Goal: Obtain resource: Download file/media

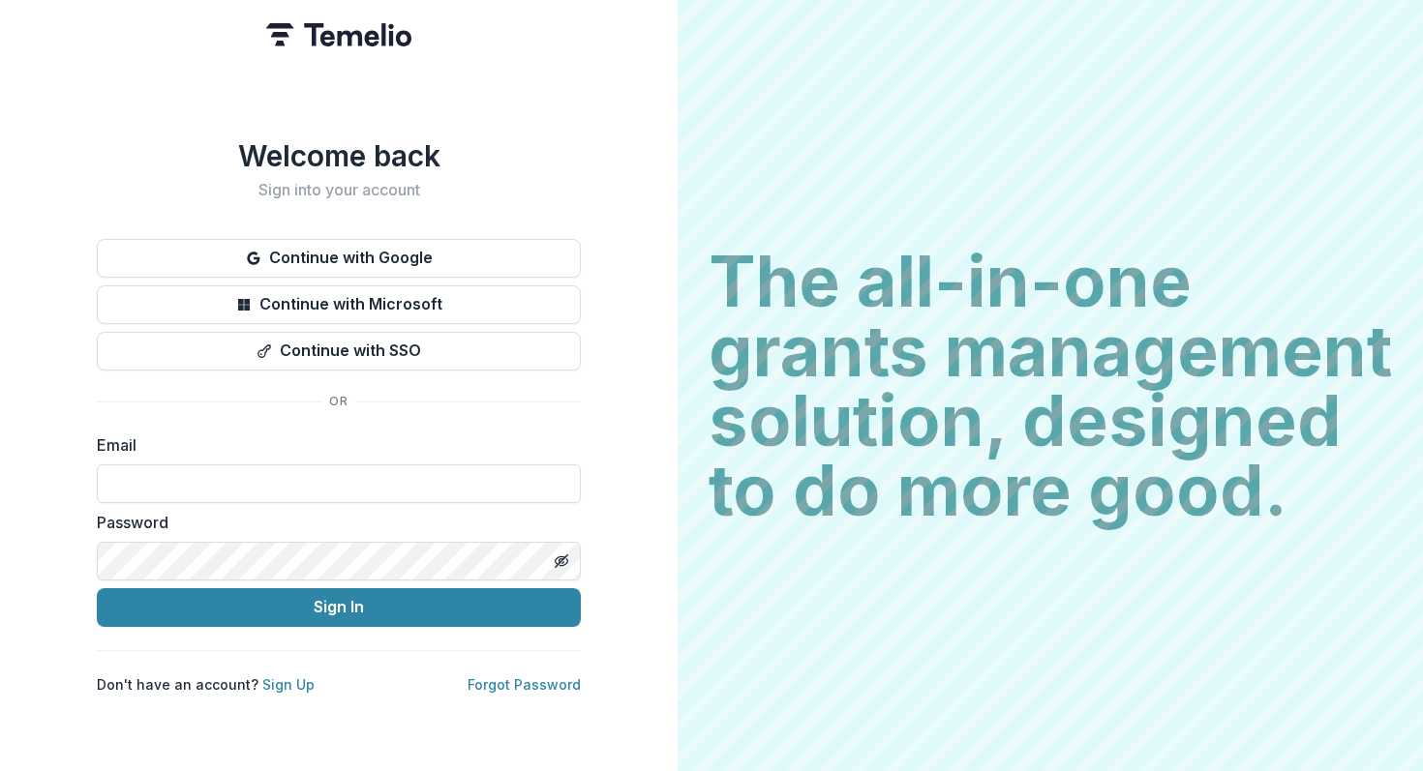
type input "**********"
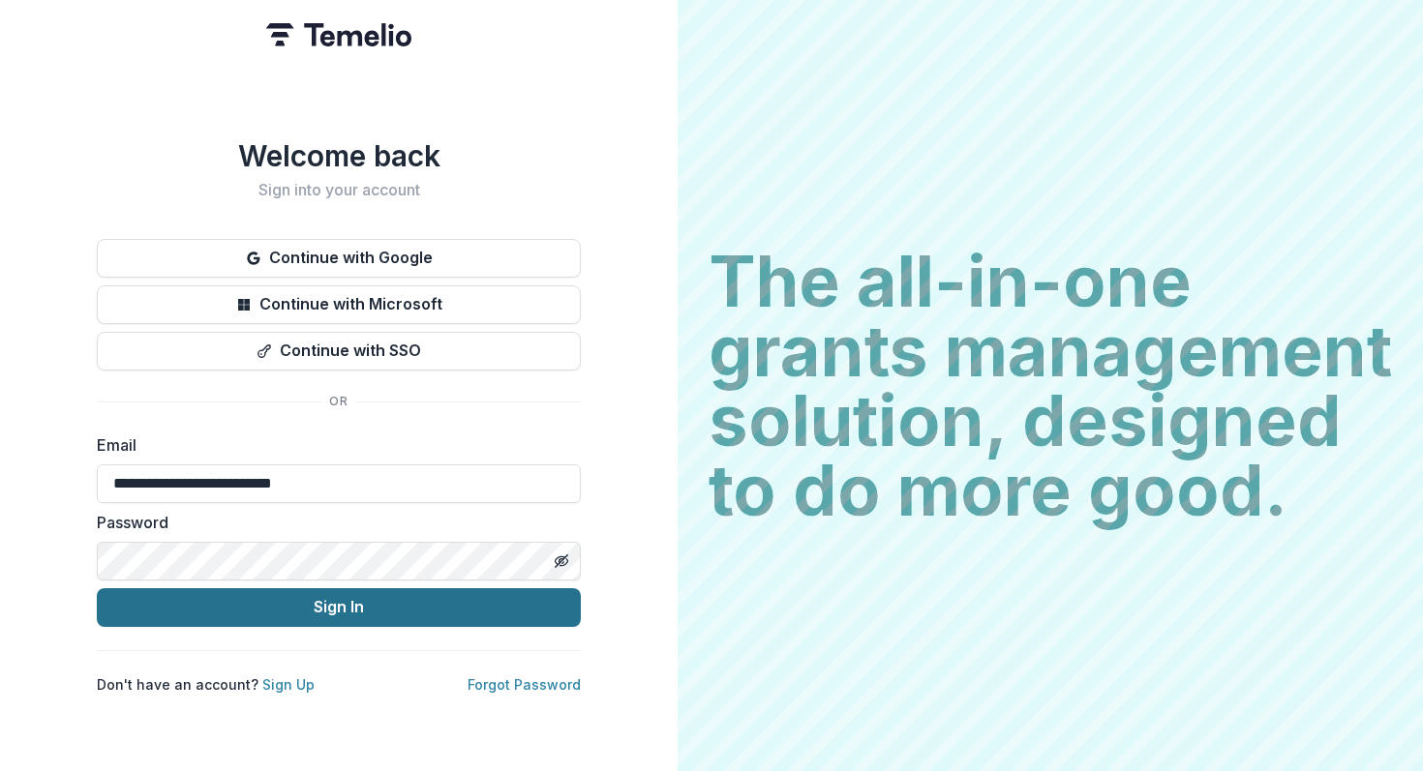
click at [360, 596] on button "Sign In" at bounding box center [339, 607] width 484 height 39
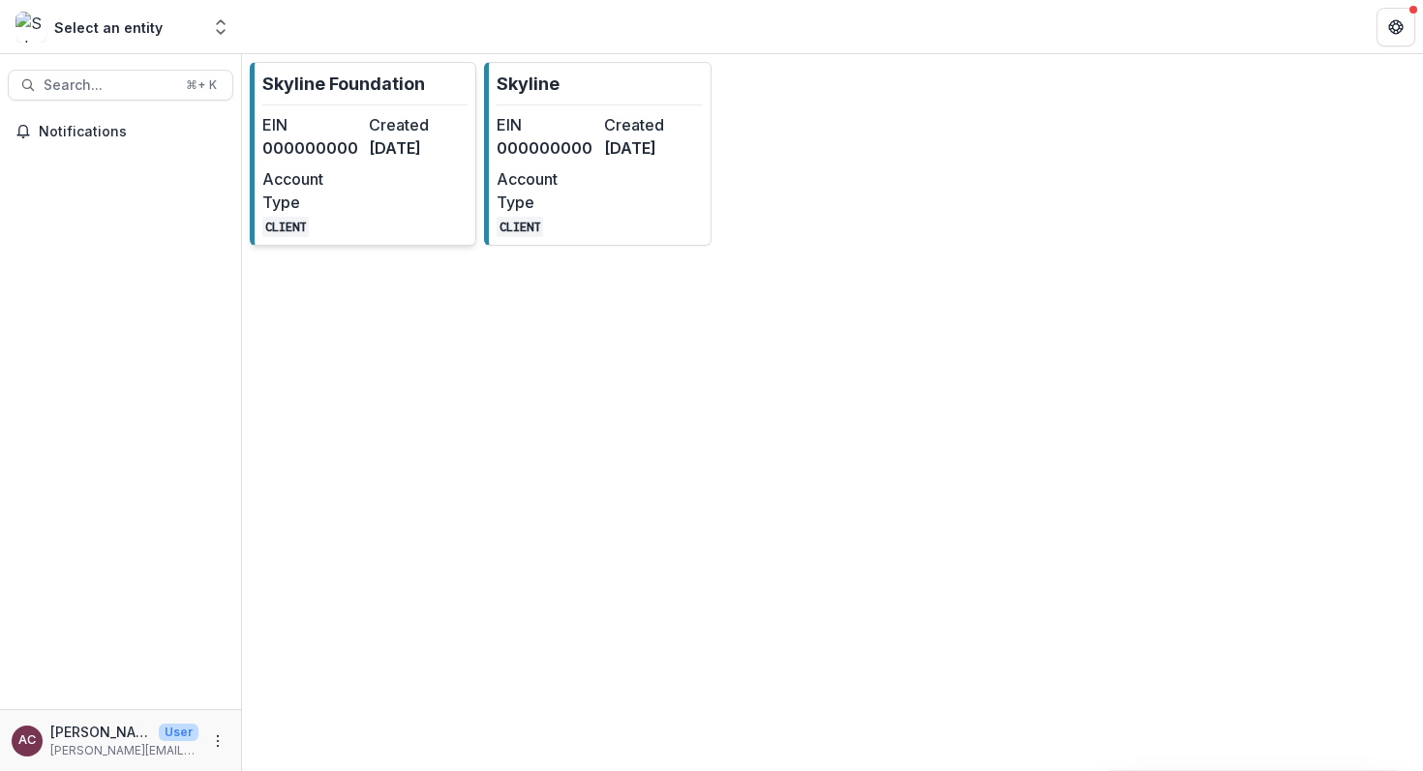
click at [303, 101] on link "Skyline Foundation EIN 000000000 Created [DATE] Account Type CLIENT" at bounding box center [363, 154] width 226 height 184
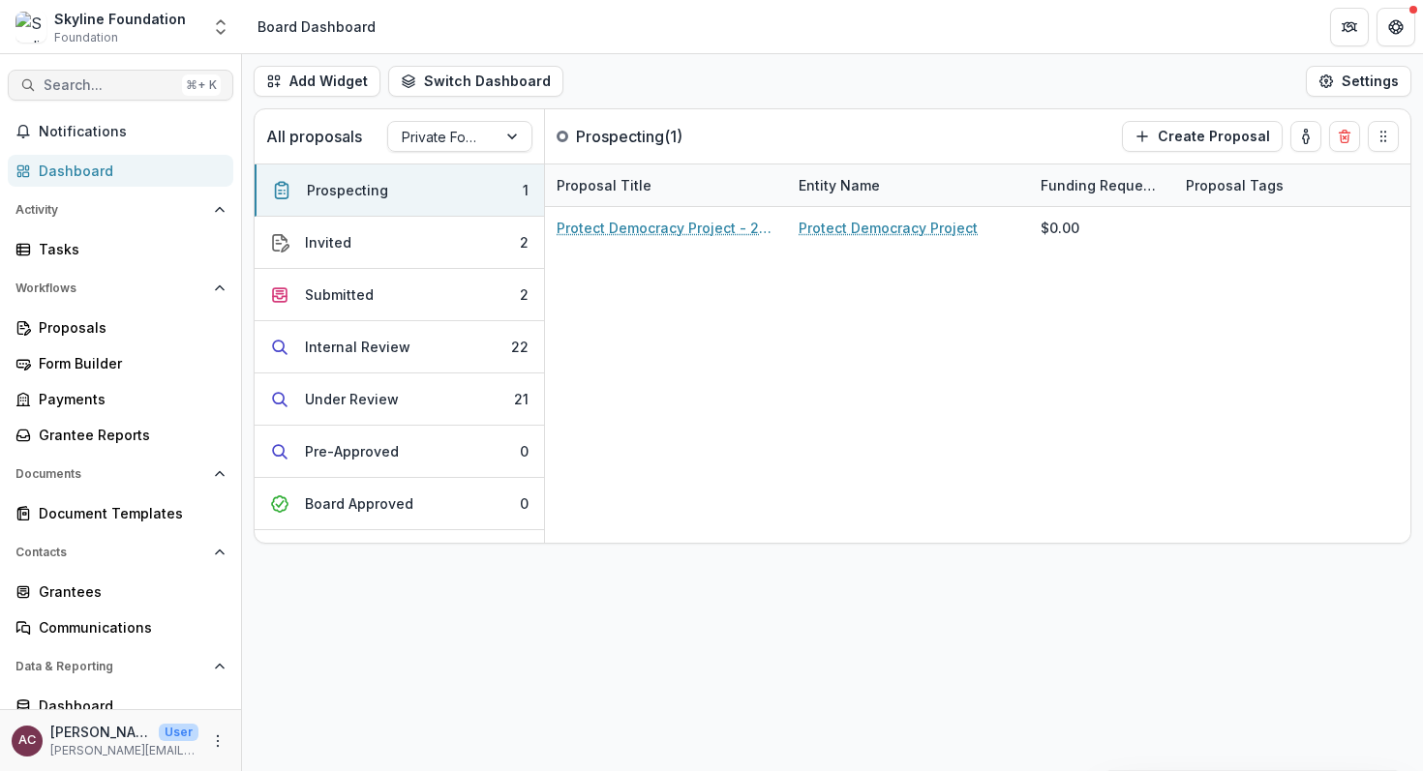
click at [112, 88] on span "Search..." at bounding box center [109, 85] width 131 height 16
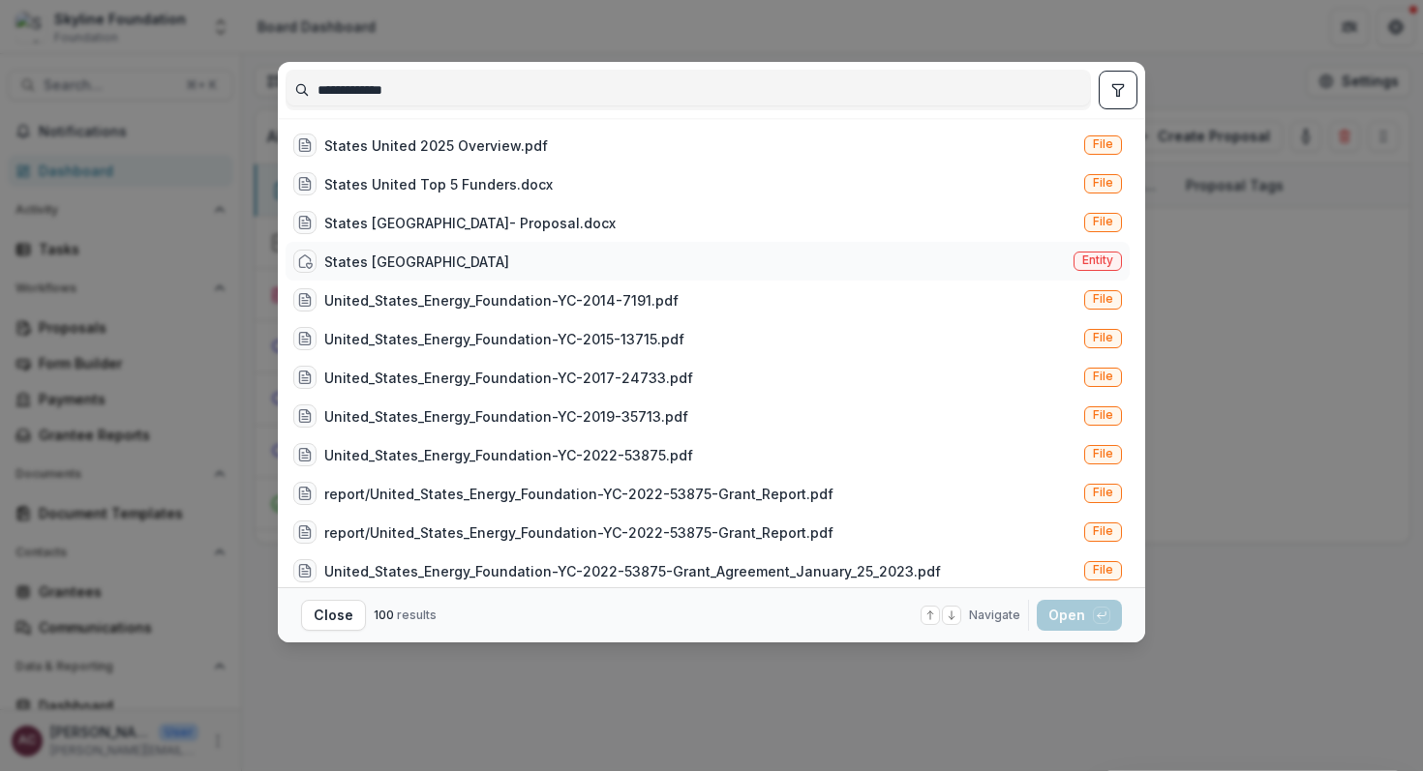
type input "**********"
click at [475, 258] on div "States [GEOGRAPHIC_DATA]" at bounding box center [416, 262] width 185 height 20
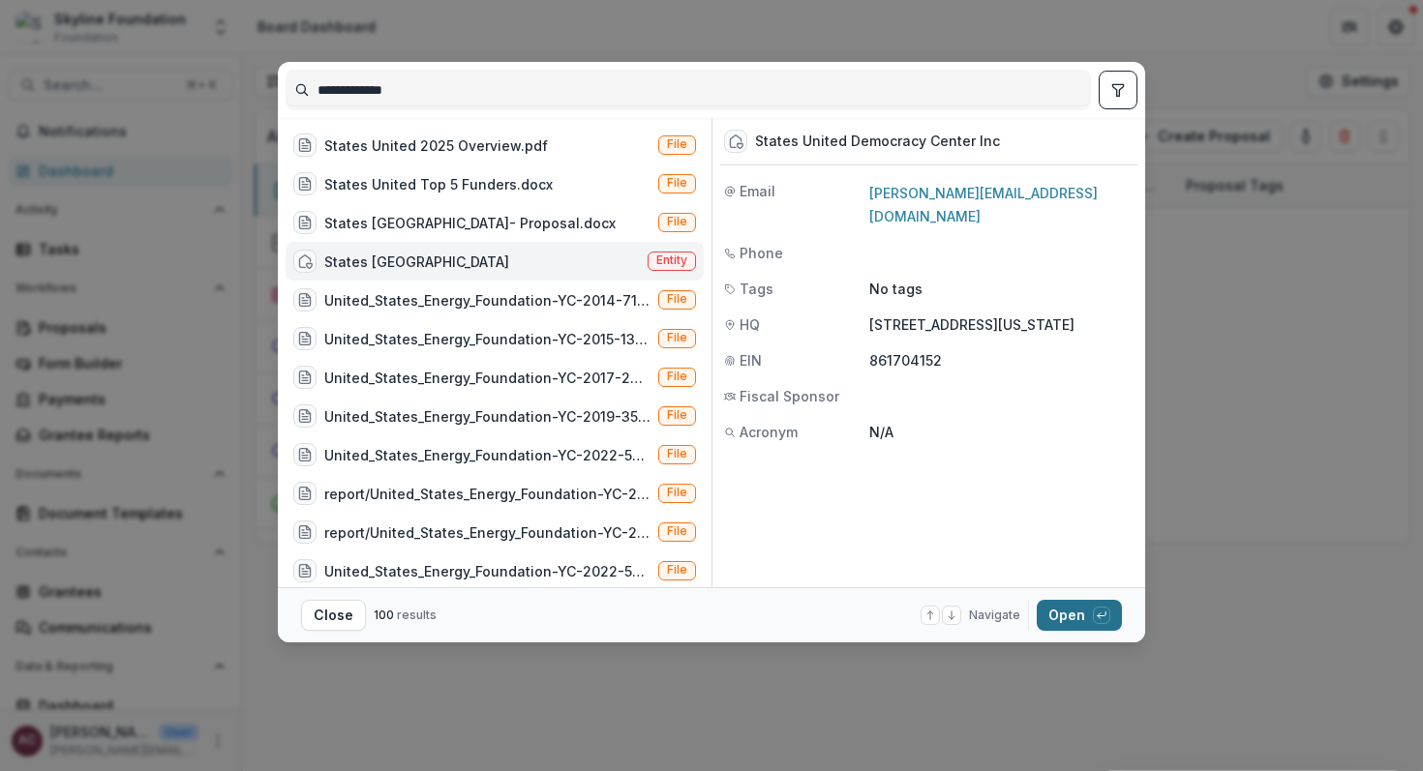
click at [1075, 621] on button "Open with enter key" at bounding box center [1078, 615] width 85 height 31
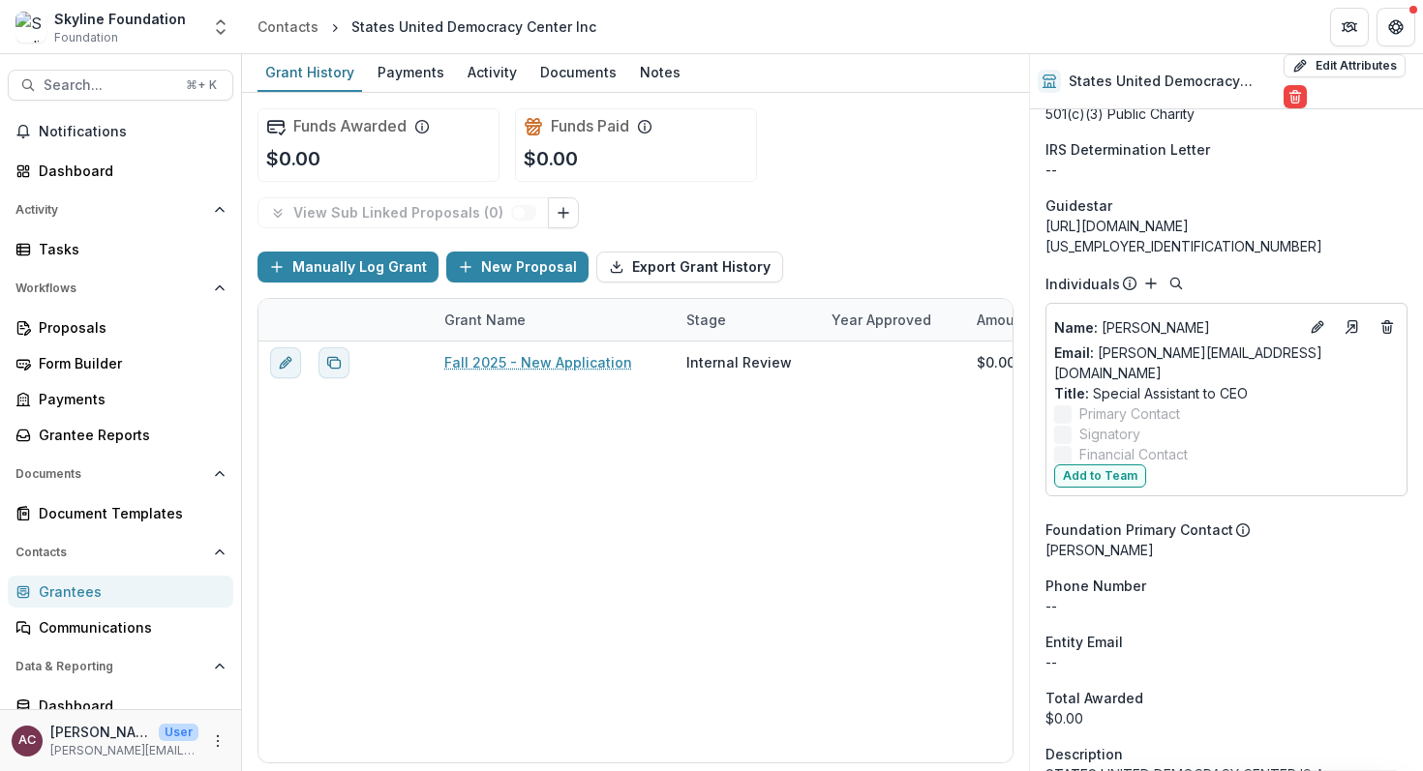
scroll to position [2423, 0]
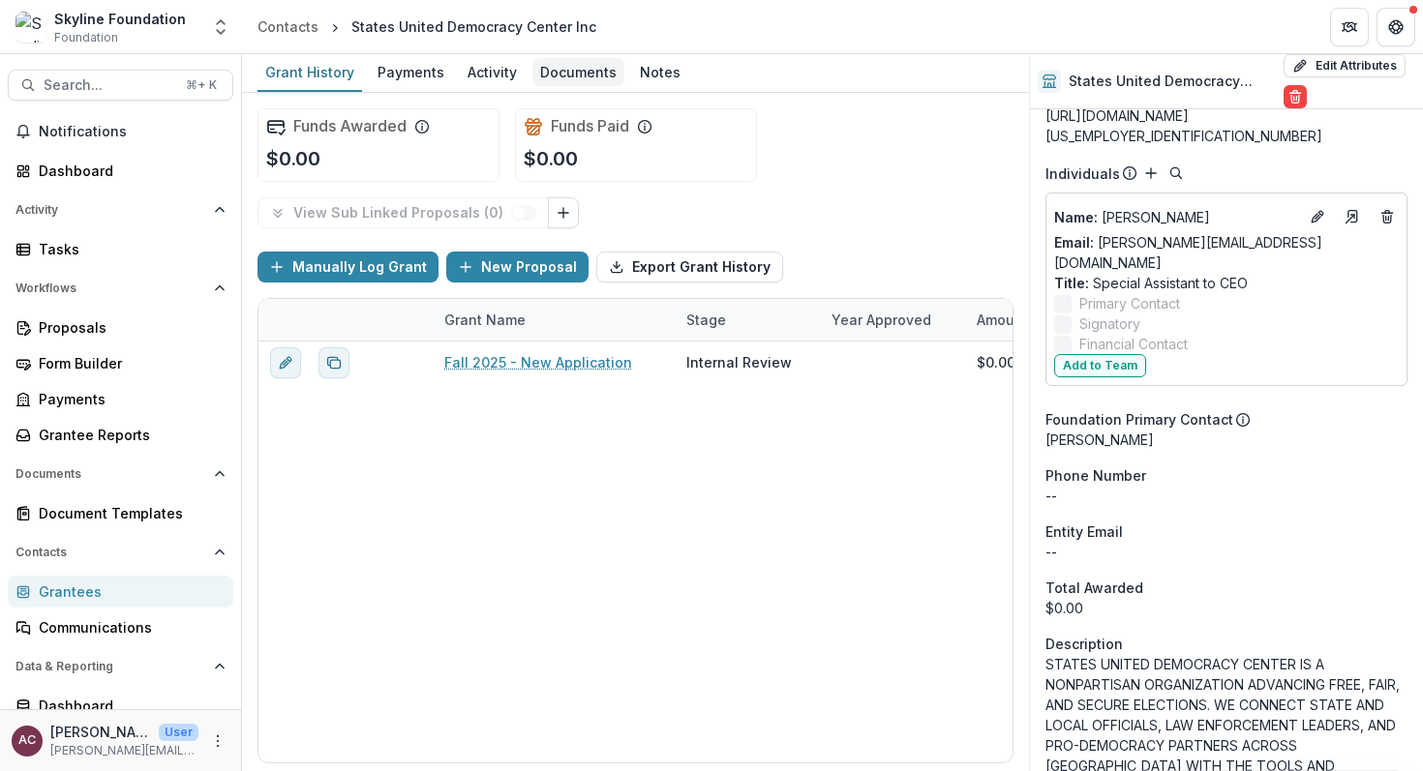
click at [559, 72] on div "Documents" at bounding box center [578, 72] width 92 height 28
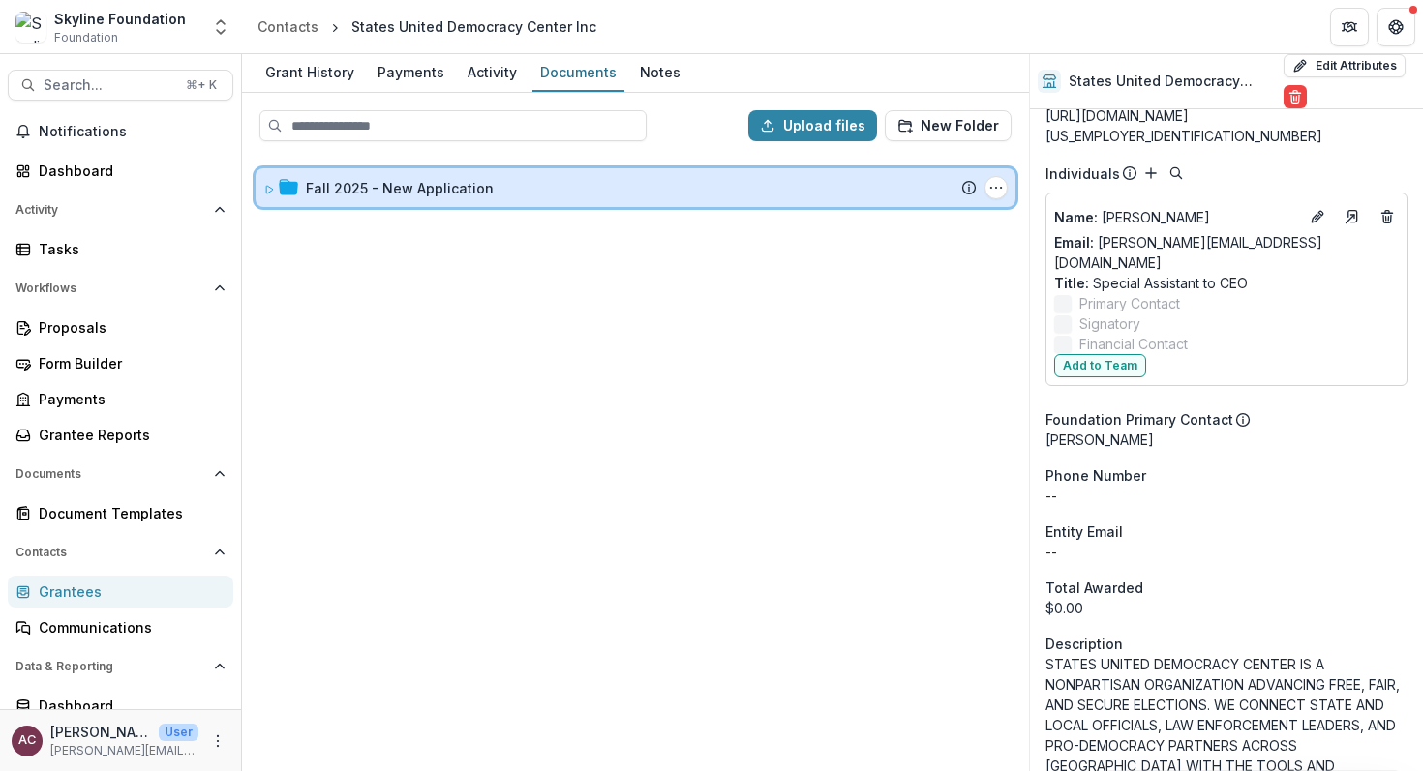
click at [275, 188] on div at bounding box center [280, 188] width 35 height 20
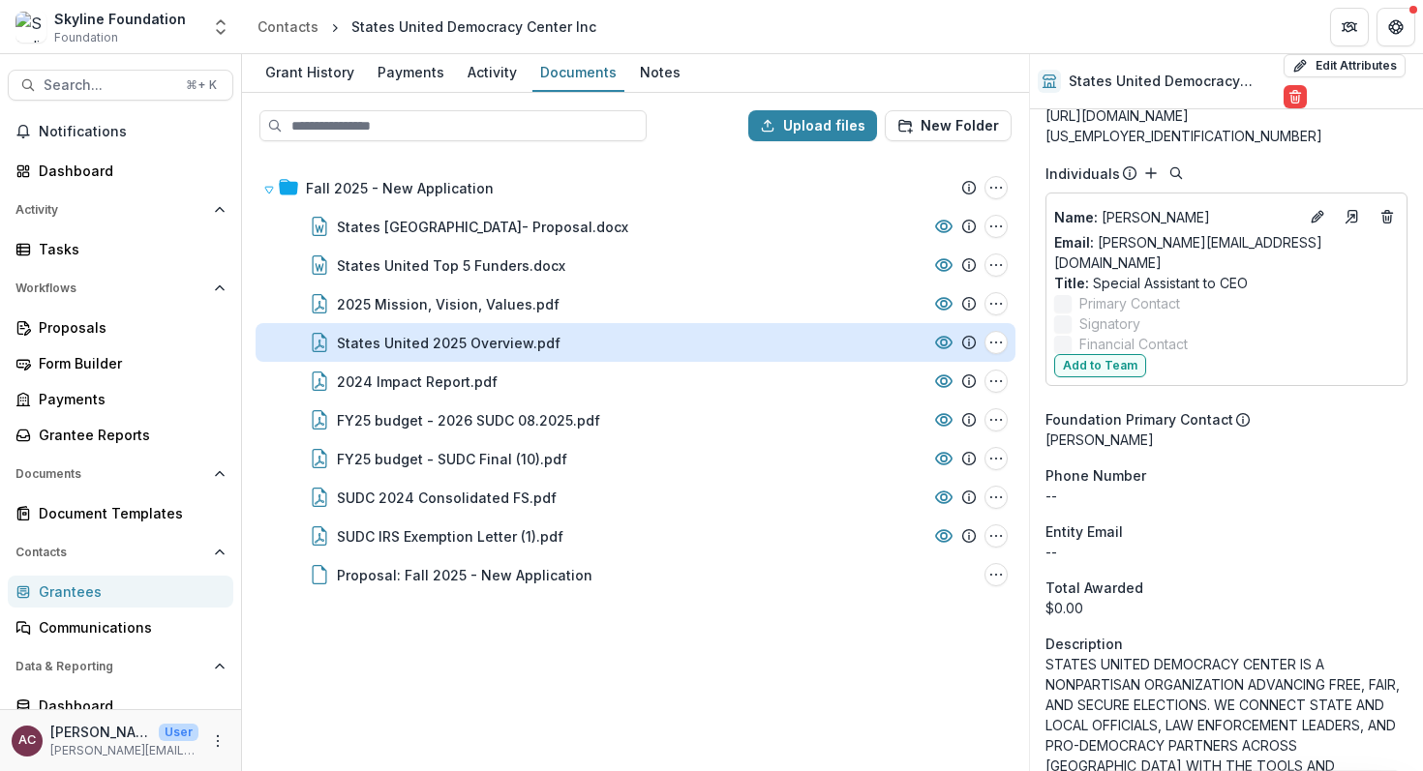
click at [418, 341] on div "States United 2025 Overview.pdf" at bounding box center [449, 343] width 224 height 20
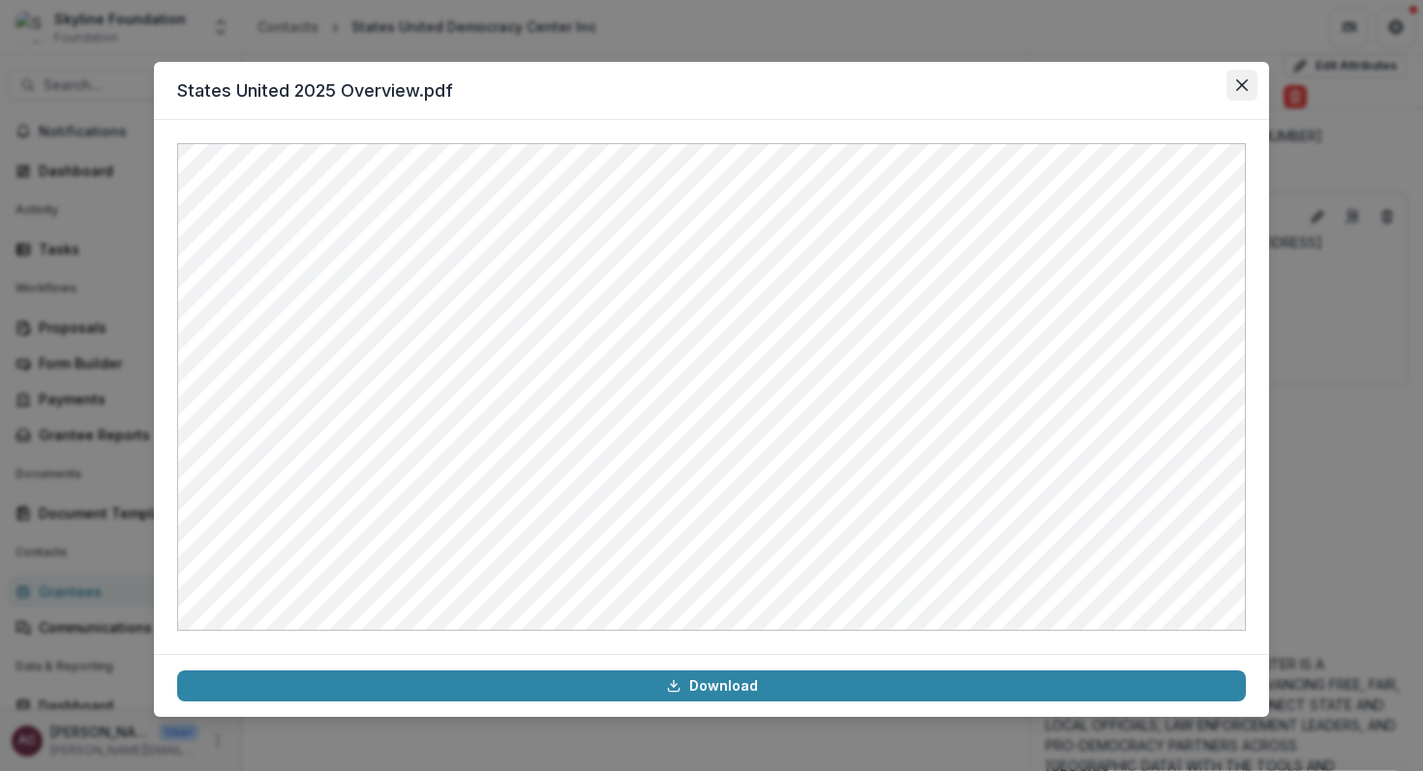
click at [1236, 85] on icon "Close" at bounding box center [1242, 85] width 12 height 12
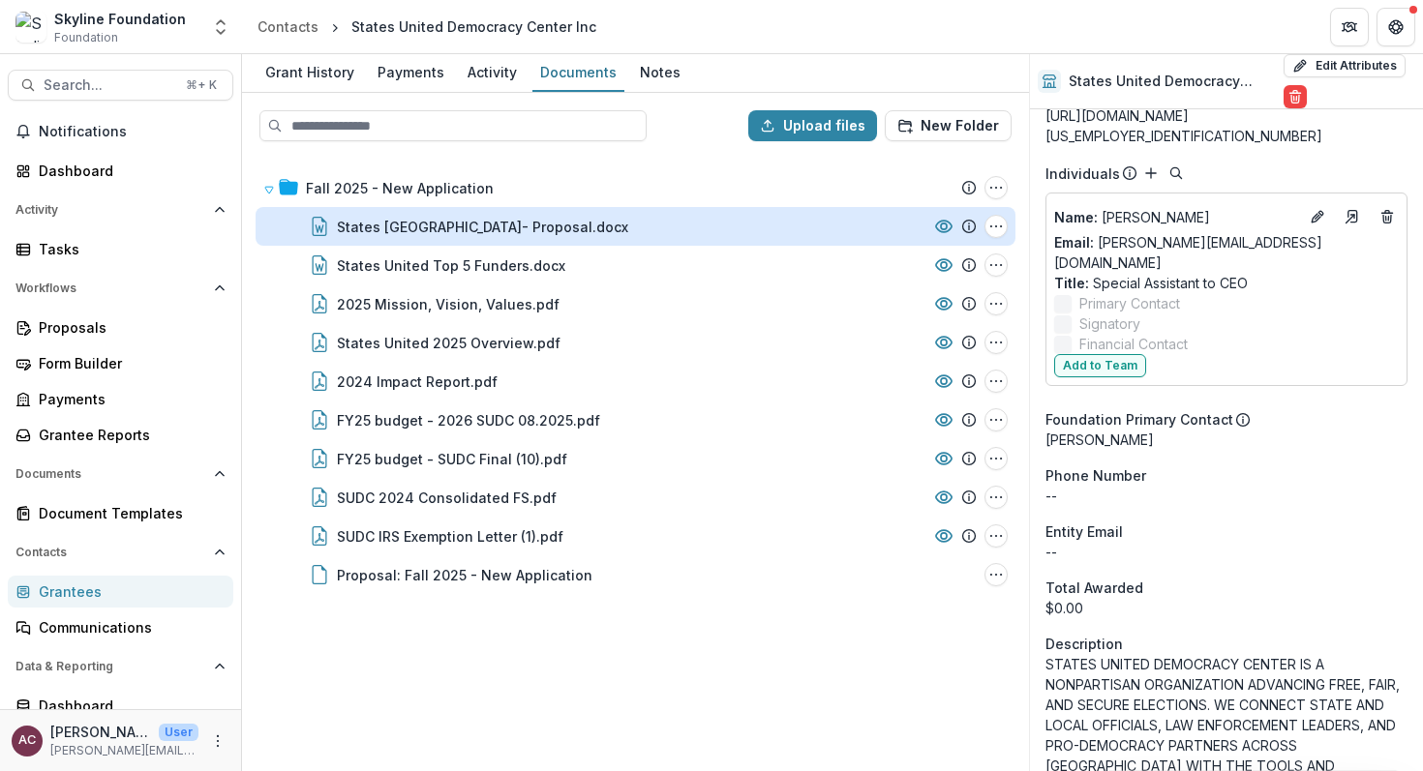
click at [434, 224] on div "States [GEOGRAPHIC_DATA]- Proposal.docx" at bounding box center [482, 227] width 291 height 20
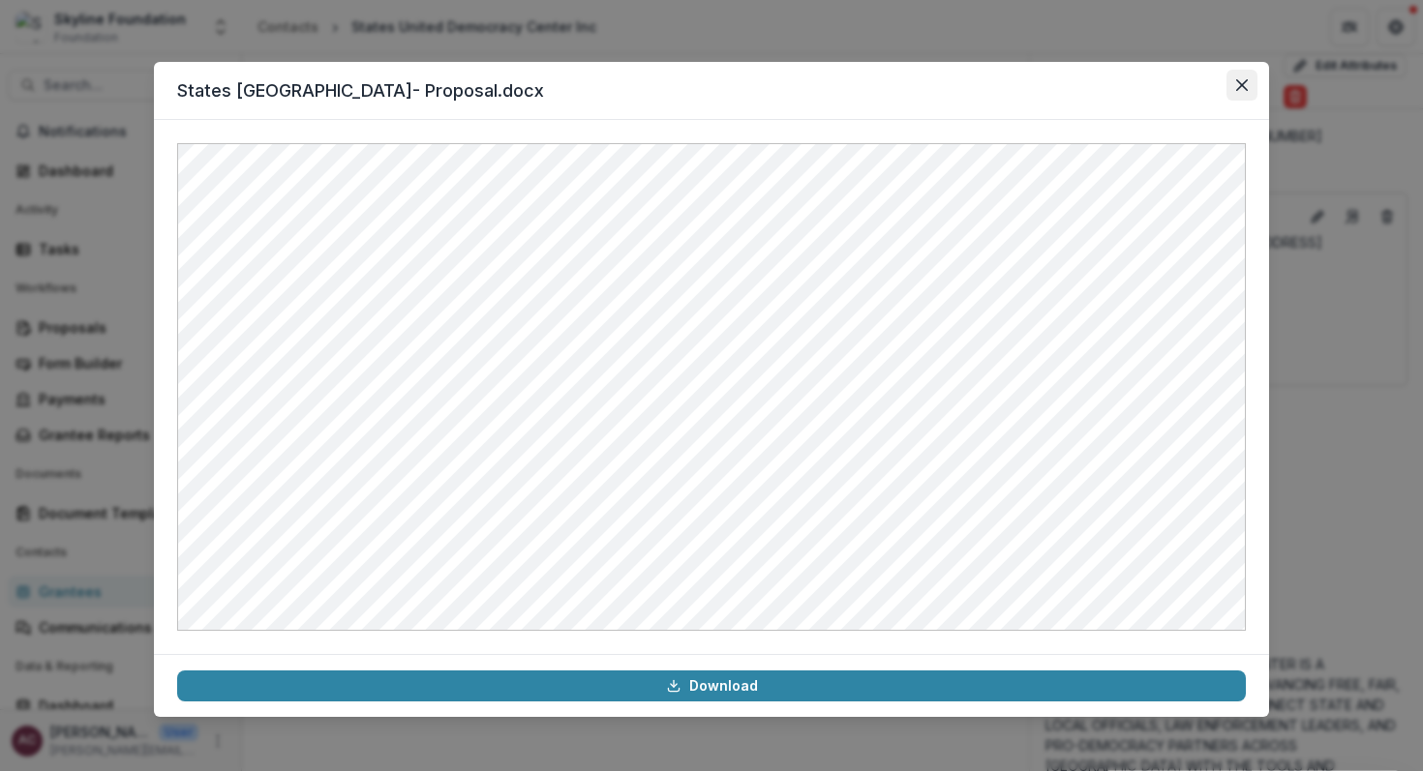
click at [1242, 79] on icon "Close" at bounding box center [1242, 85] width 12 height 12
